Goal: Information Seeking & Learning: Learn about a topic

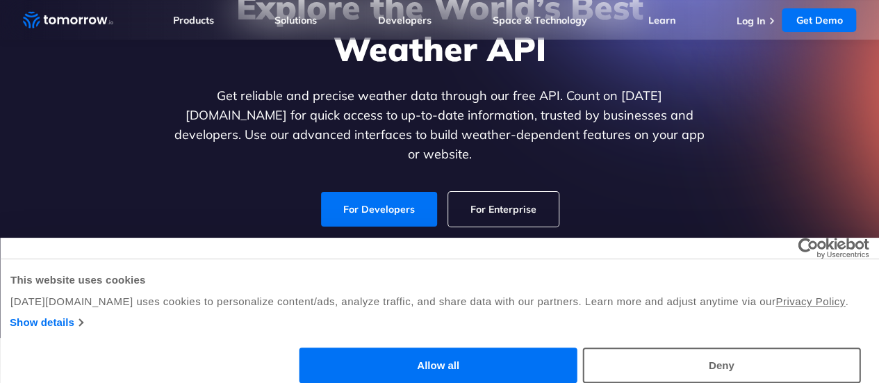
click at [364, 201] on link "For Developers" at bounding box center [379, 209] width 116 height 35
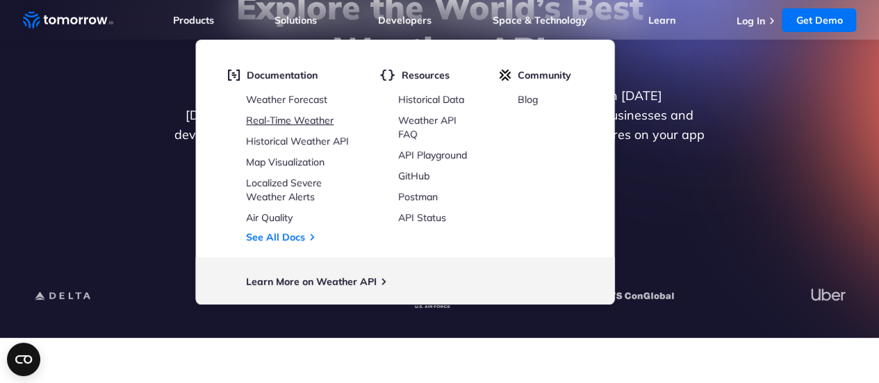
click at [307, 120] on link "Real-Time Weather" at bounding box center [290, 120] width 88 height 13
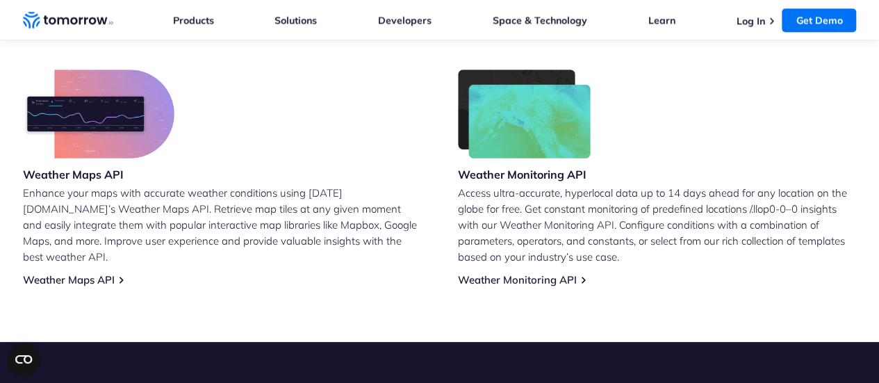
scroll to position [859, 0]
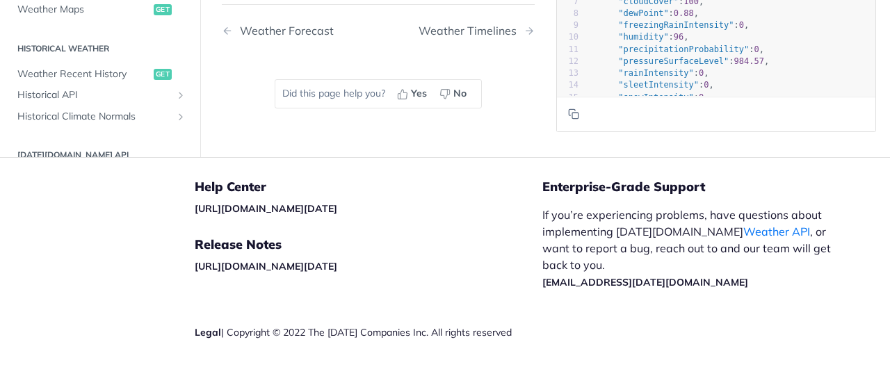
scroll to position [1283, 0]
